Goal: Go to known website: Access a specific website the user already knows

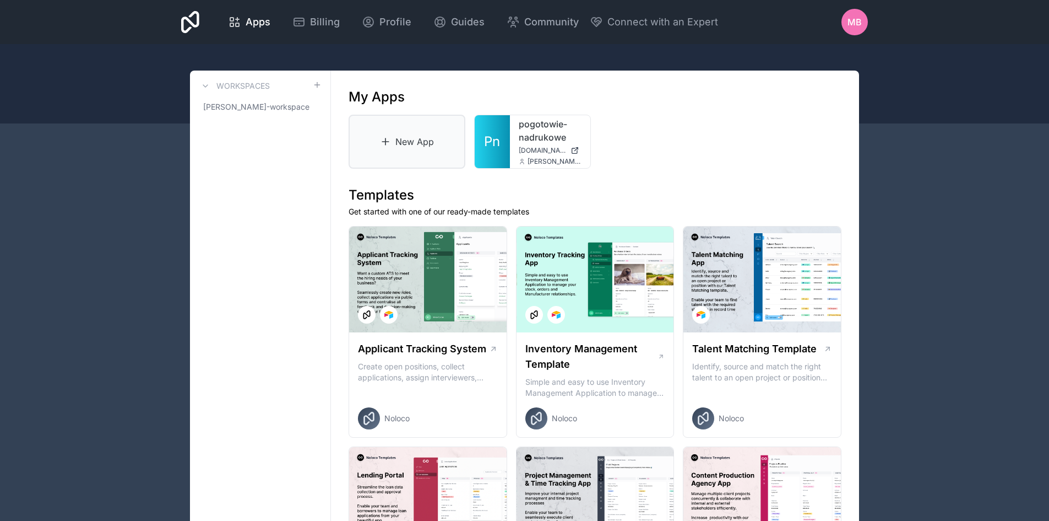
click at [412, 149] on link "New App" at bounding box center [407, 142] width 117 height 54
click at [544, 135] on link "pogotowie-nadrukowe" at bounding box center [550, 130] width 63 height 26
click at [531, 143] on link "pogotowie-nadrukowe" at bounding box center [550, 130] width 63 height 26
